Goal: Check status

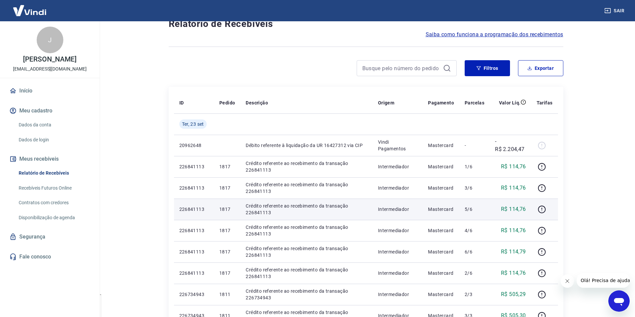
scroll to position [33, 0]
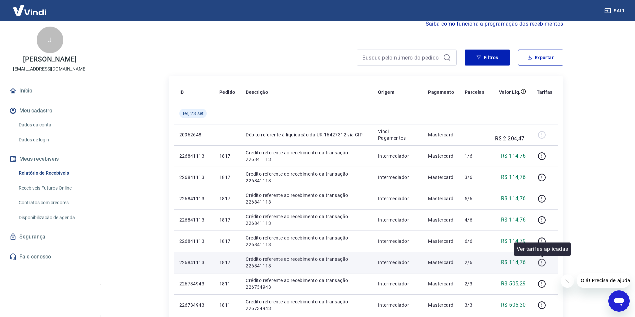
click at [543, 261] on icon "button" at bounding box center [541, 263] width 8 height 8
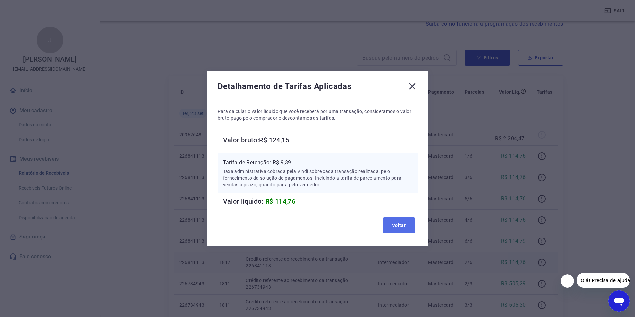
click at [405, 227] on button "Voltar" at bounding box center [399, 226] width 32 height 16
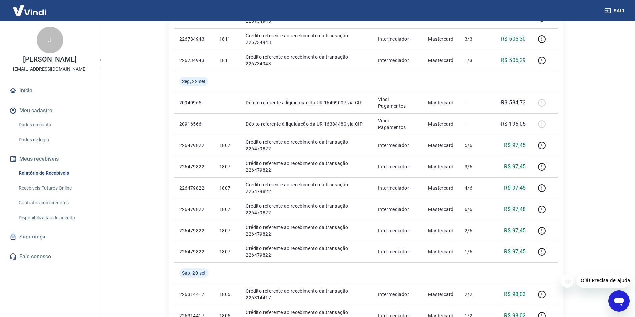
scroll to position [419, 0]
